Goal: Browse casually

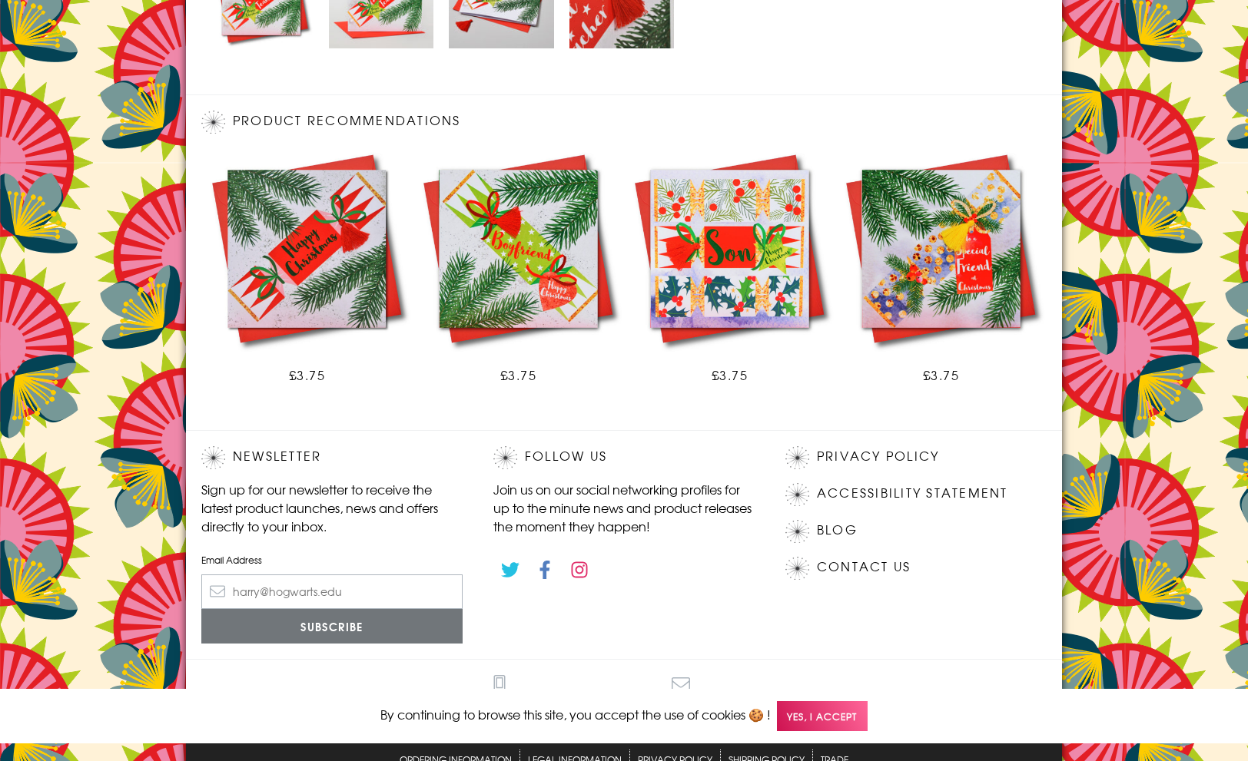
scroll to position [824, 0]
